Goal: Obtain resource: Obtain resource

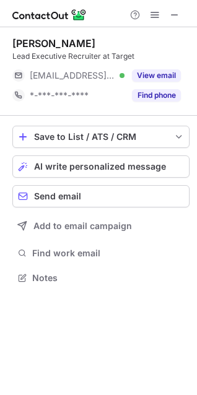
scroll to position [269, 197]
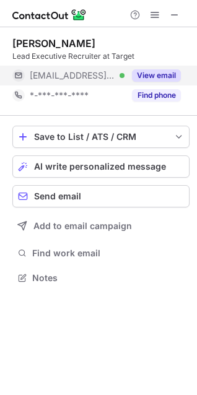
click at [149, 77] on button "View email" at bounding box center [156, 75] width 49 height 12
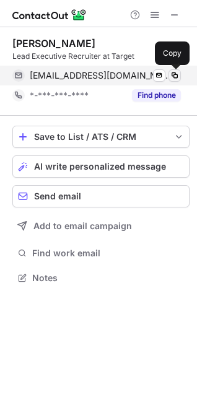
click at [171, 77] on span at bounding box center [175, 76] width 10 height 10
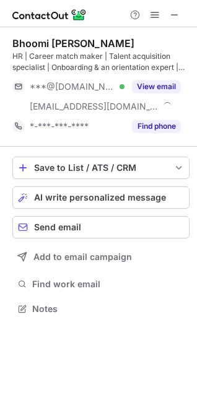
scroll to position [300, 197]
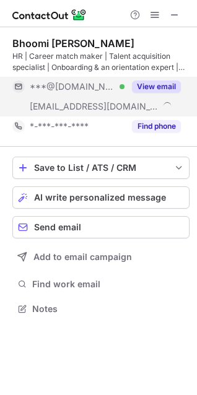
click at [157, 92] on button "View email" at bounding box center [156, 86] width 49 height 12
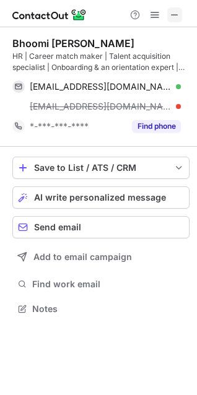
click at [177, 15] on span at bounding box center [175, 15] width 10 height 10
